Goal: Transaction & Acquisition: Purchase product/service

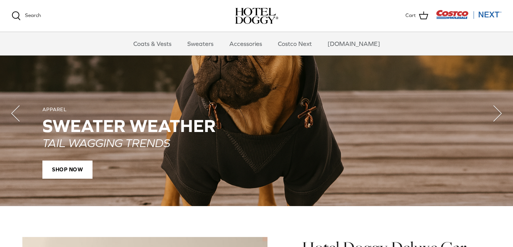
scroll to position [568, 0]
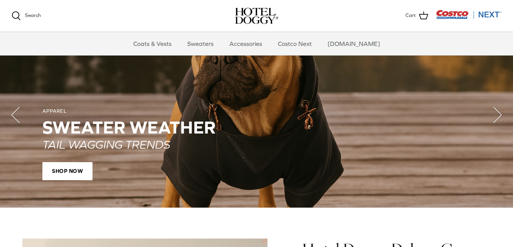
click at [258, 141] on p "TAIL WAGGING TRENDS" at bounding box center [256, 144] width 428 height 14
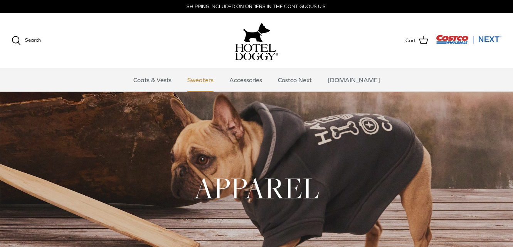
click at [212, 80] on link "Sweaters" at bounding box center [200, 79] width 40 height 23
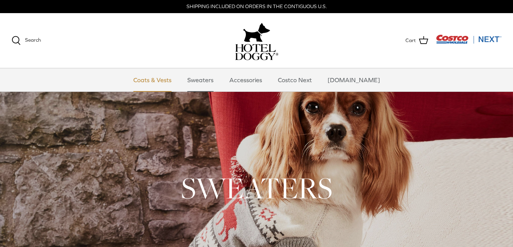
click at [154, 81] on link "Coats & Vests" at bounding box center [152, 79] width 52 height 23
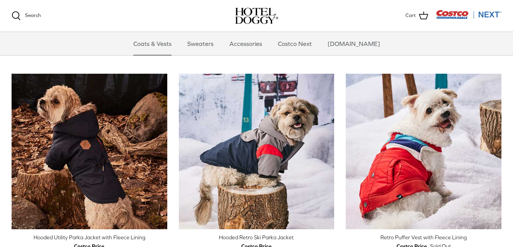
scroll to position [367, 0]
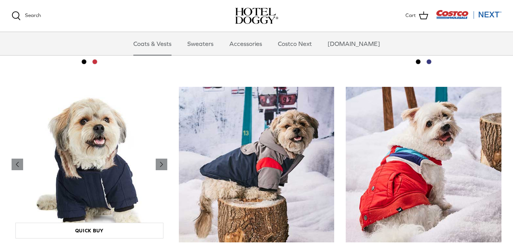
click at [144, 148] on img "Hooded Utility Parka Jacket with Fleece Lining" at bounding box center [90, 165] width 156 height 156
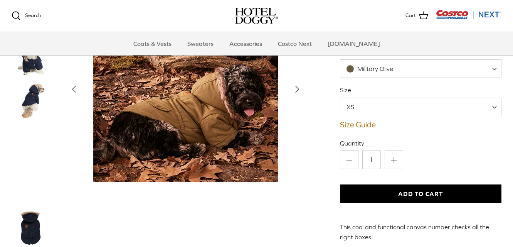
scroll to position [105, 0]
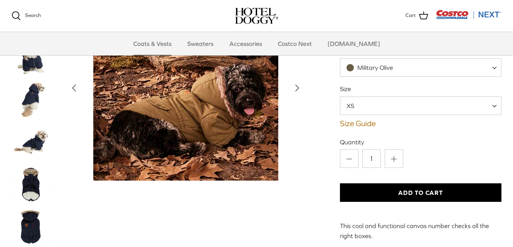
click at [367, 98] on span "XS" at bounding box center [420, 105] width 161 height 18
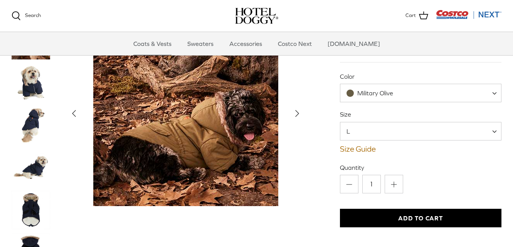
scroll to position [39, 0]
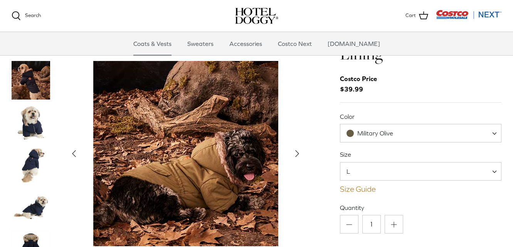
click at [355, 188] on link "Size Guide" at bounding box center [420, 188] width 161 height 9
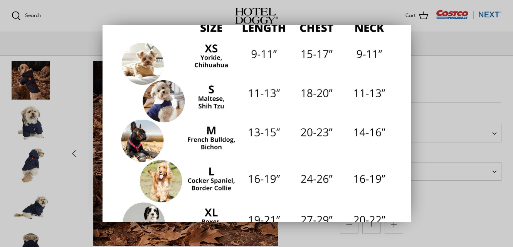
scroll to position [0, 0]
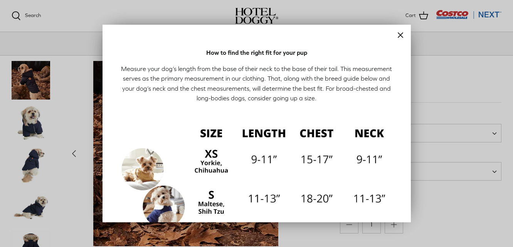
click at [399, 32] on icon "Close" at bounding box center [400, 34] width 9 height 9
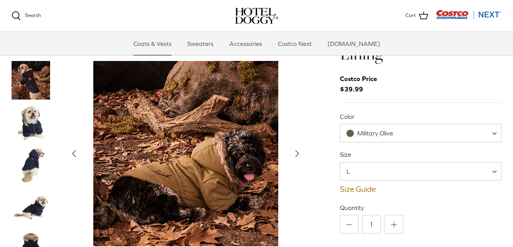
click at [352, 173] on span "L" at bounding box center [352, 171] width 25 height 8
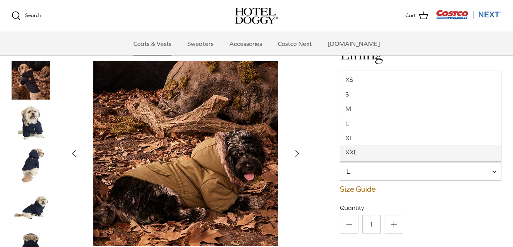
select select "XXL"
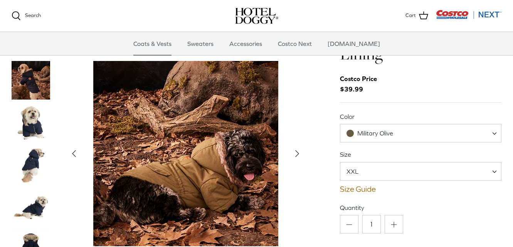
click at [358, 138] on span "Military Olive" at bounding box center [420, 133] width 161 height 18
select select "India Ink"
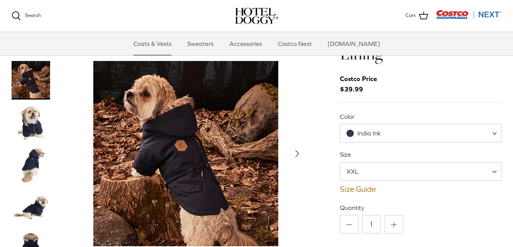
click at [294, 147] on icon "Right" at bounding box center [297, 153] width 12 height 12
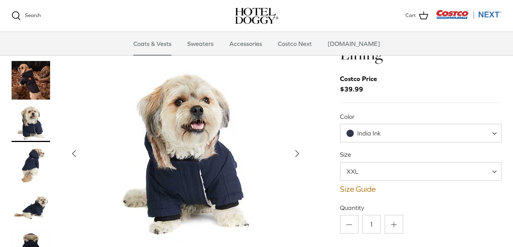
click at [295, 147] on icon "Right" at bounding box center [297, 153] width 12 height 12
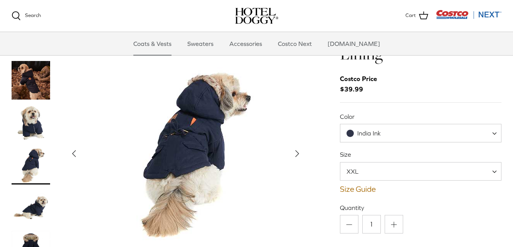
click at [295, 147] on icon "Right" at bounding box center [297, 153] width 12 height 12
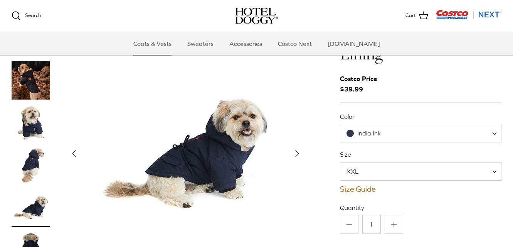
click at [295, 147] on icon "Right" at bounding box center [297, 153] width 12 height 12
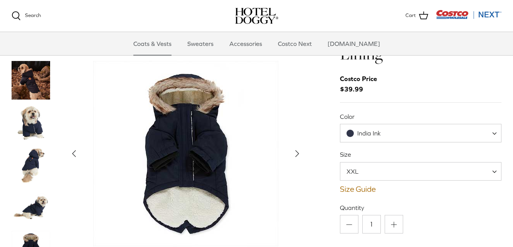
click at [296, 150] on polyline "Next" at bounding box center [296, 153] width 3 height 6
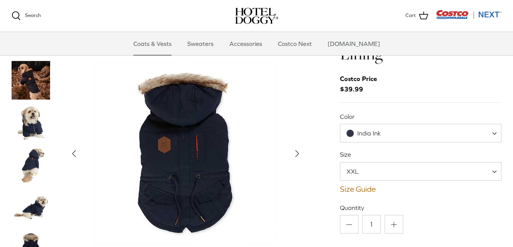
click at [296, 150] on polyline "Next" at bounding box center [296, 153] width 3 height 6
